Goal: Transaction & Acquisition: Purchase product/service

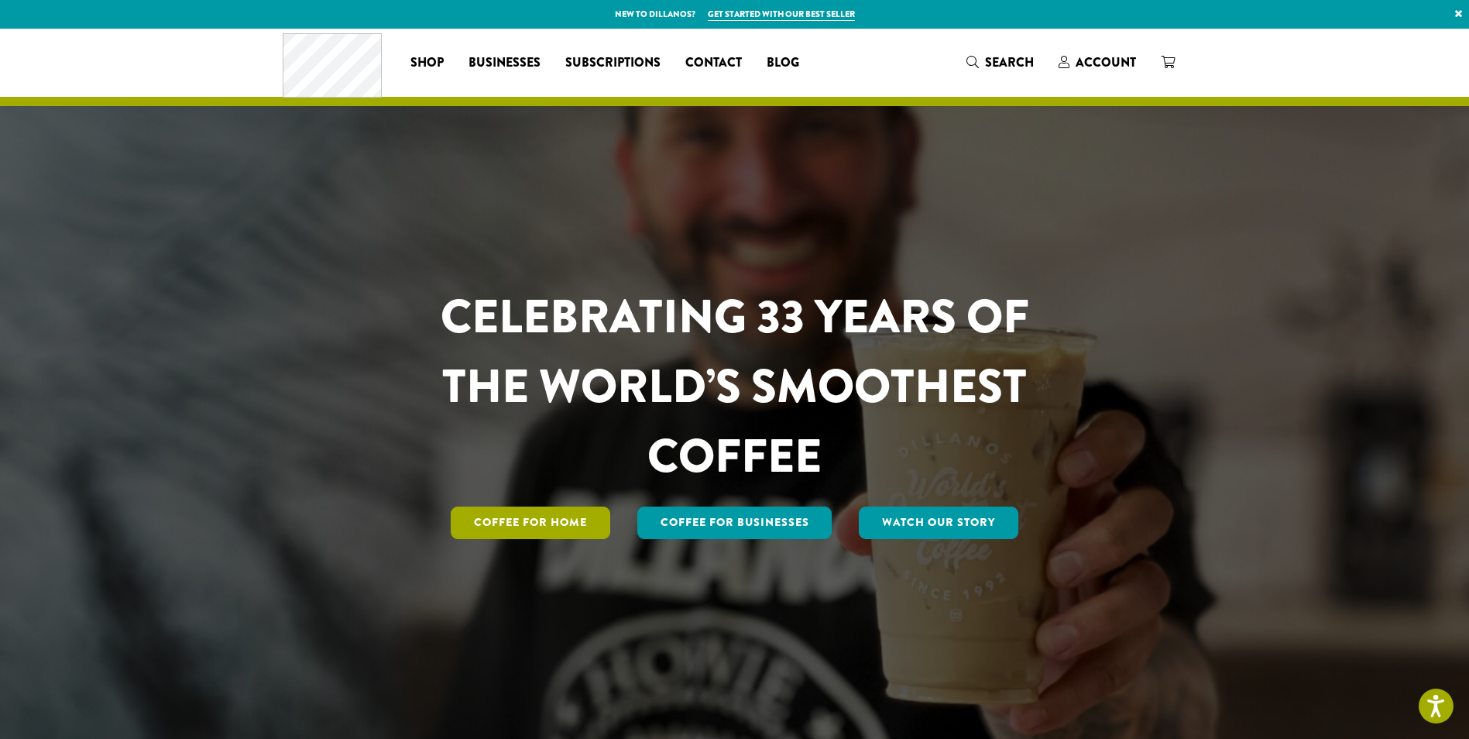
click at [558, 524] on link "Coffee for Home" at bounding box center [531, 522] width 160 height 33
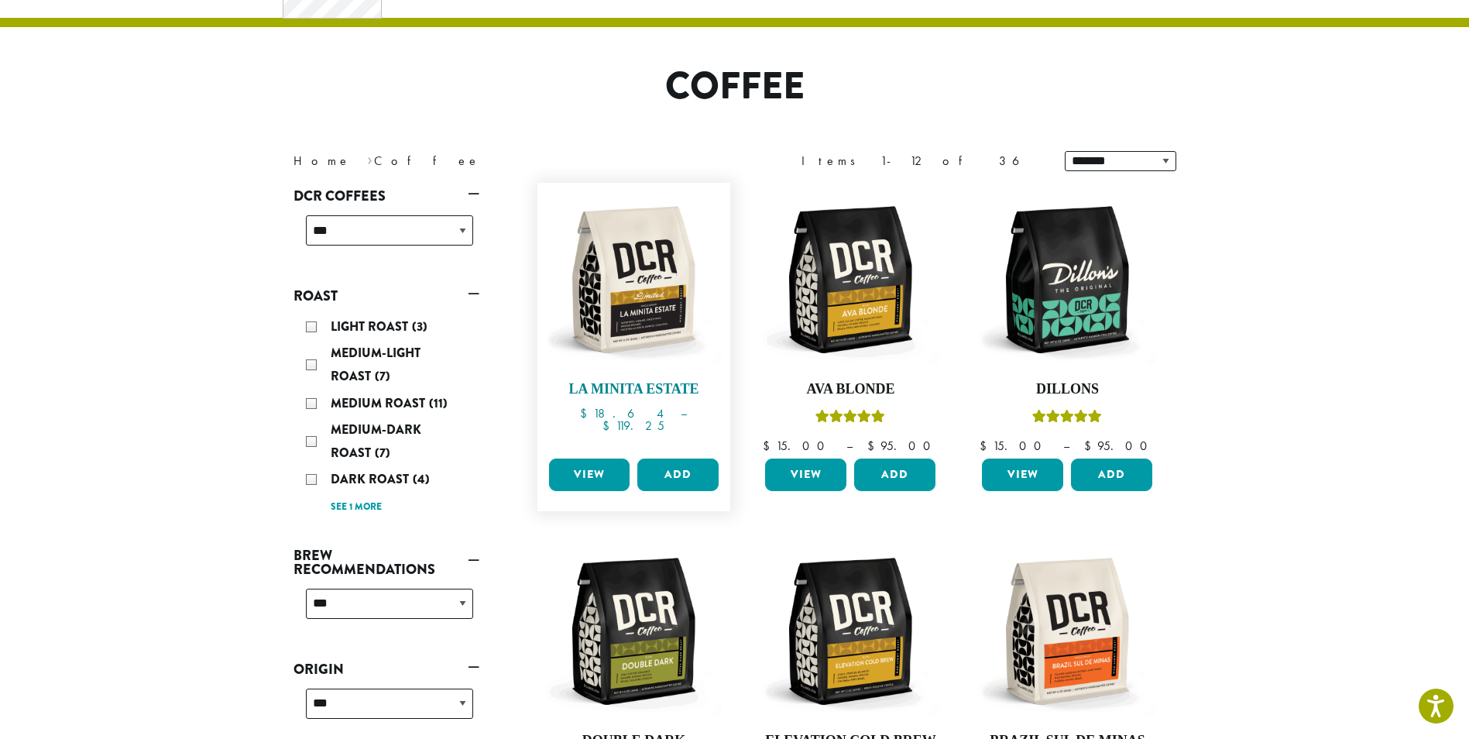
scroll to position [232, 0]
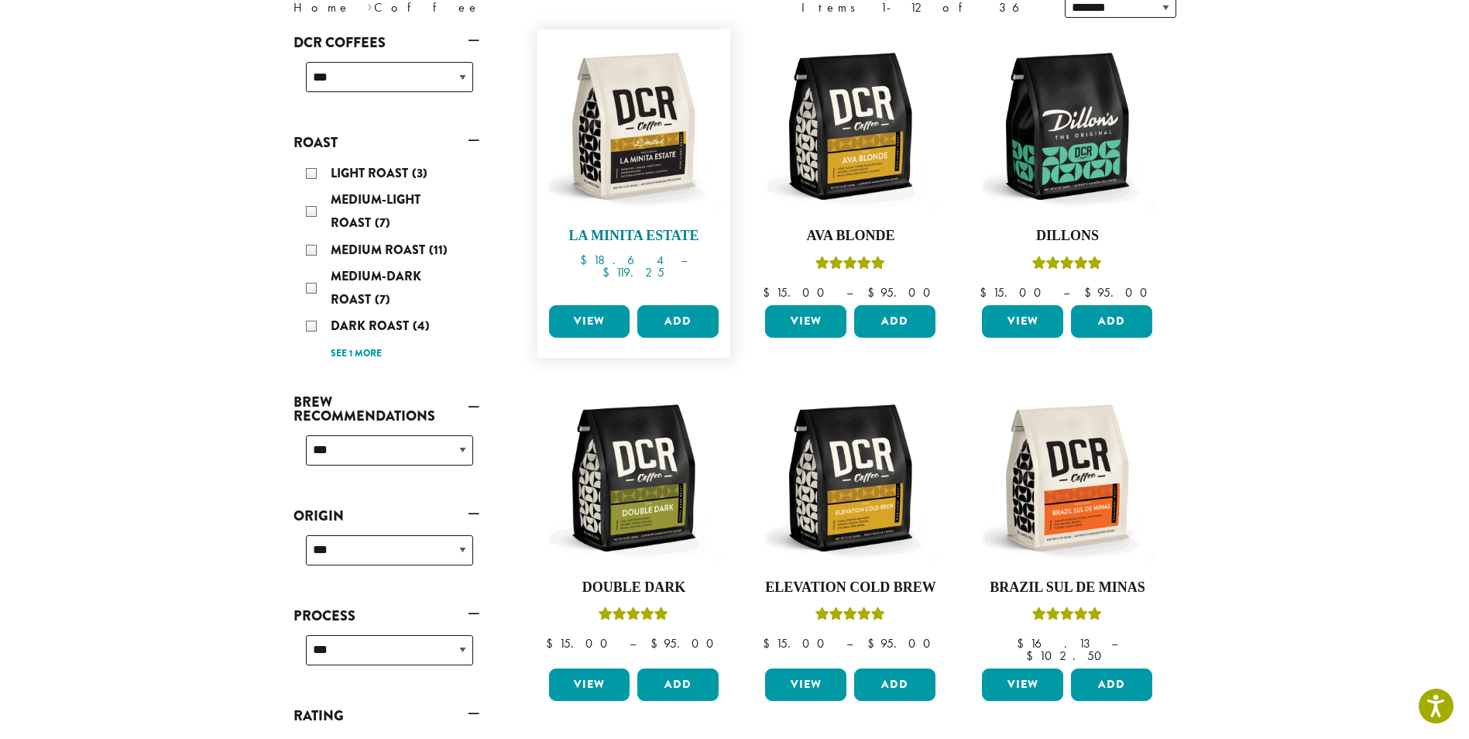
click at [621, 126] on img at bounding box center [633, 126] width 178 height 178
